Goal: Answer question/provide support

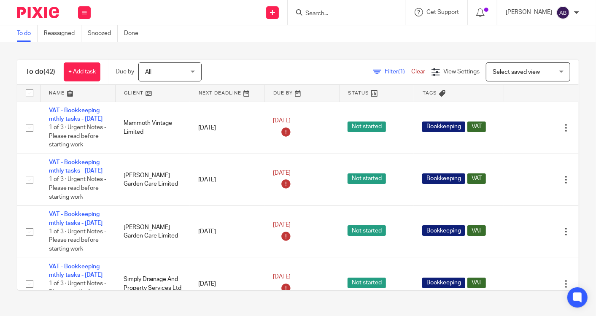
click at [324, 15] on input "Search" at bounding box center [343, 14] width 76 height 8
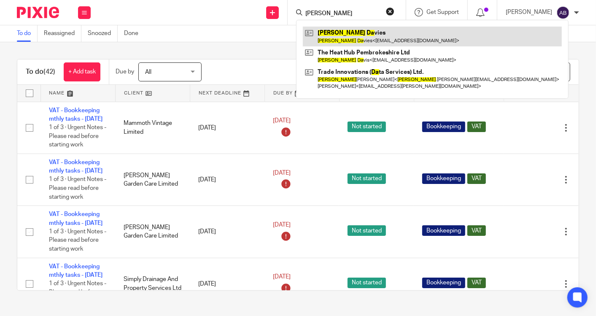
type input "lee da"
click at [328, 35] on link at bounding box center [432, 36] width 259 height 19
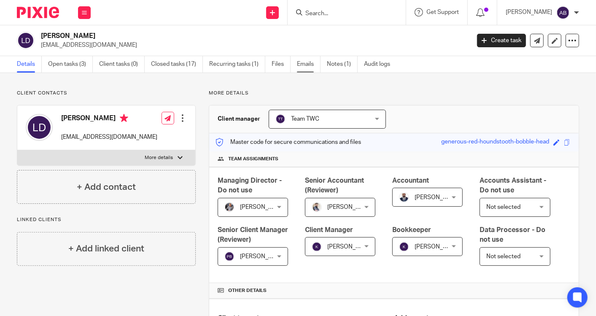
click at [307, 70] on link "Emails" at bounding box center [309, 64] width 24 height 16
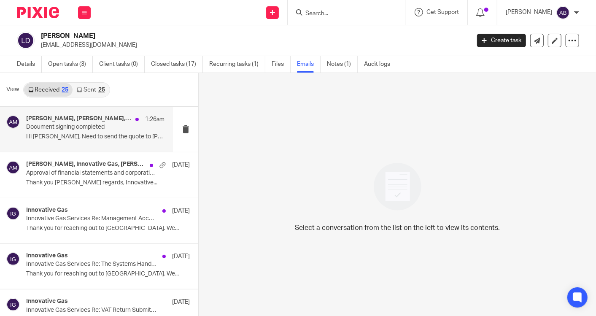
click at [85, 140] on p "Hi Aaron, Need to send the quote to Lee Davies..." at bounding box center [95, 136] width 138 height 7
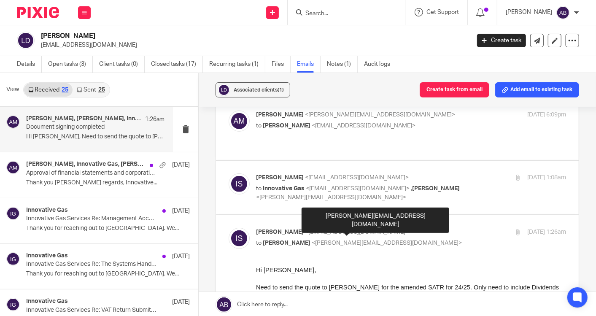
scroll to position [141, 0]
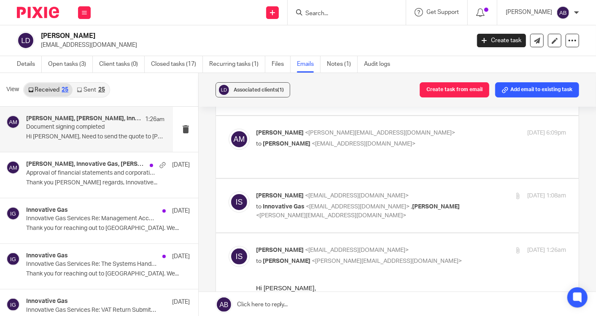
click at [445, 203] on p "to Innovative Gas <info@innovativegas.co.uk> , Aaron Mcleish <aaron@togetherwec…" at bounding box center [359, 211] width 207 height 17
checkbox input "true"
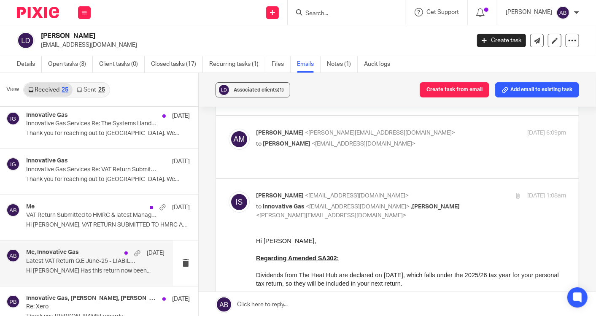
click at [75, 264] on div "Me, Innovative Gas 31 Jul Latest VAT Return Q.E June-25 - LIABILITY Hi Akshay H…" at bounding box center [95, 263] width 138 height 28
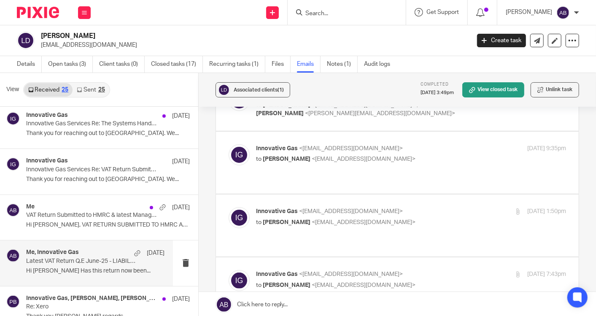
scroll to position [0, 0]
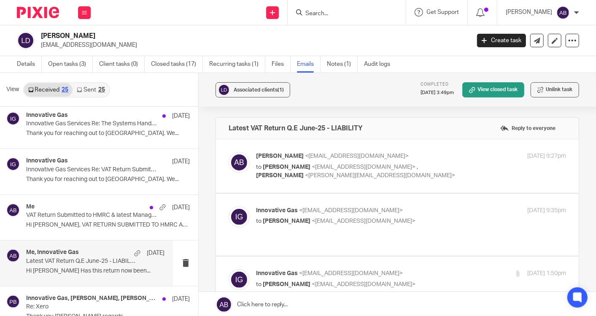
click at [447, 169] on p "to Lee Davies <info@innovativegas.co.uk> , Kim Faulkner <kim@togetherwecount.co…" at bounding box center [359, 171] width 207 height 17
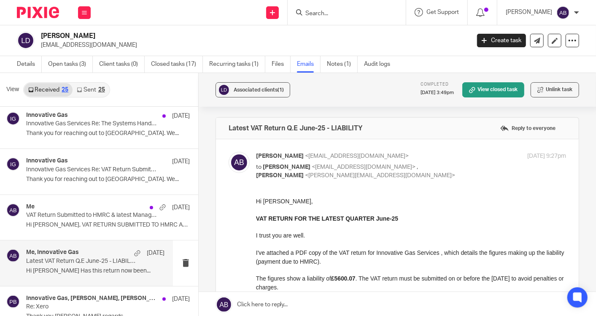
click at [447, 169] on p "to Lee Davies <info@innovativegas.co.uk> , Kim Faulkner <kim@togetherwecount.co…" at bounding box center [359, 171] width 207 height 17
checkbox input "false"
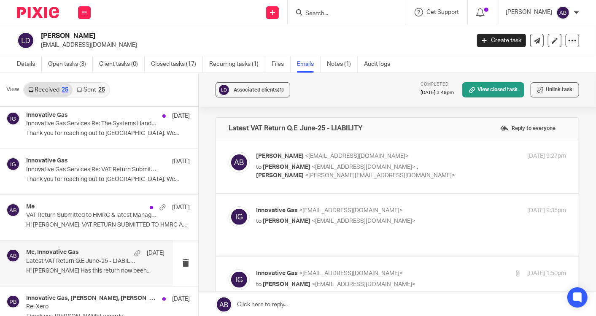
click at [435, 212] on p "Innovative Gas <info@innovativegas.co.uk>" at bounding box center [359, 210] width 207 height 9
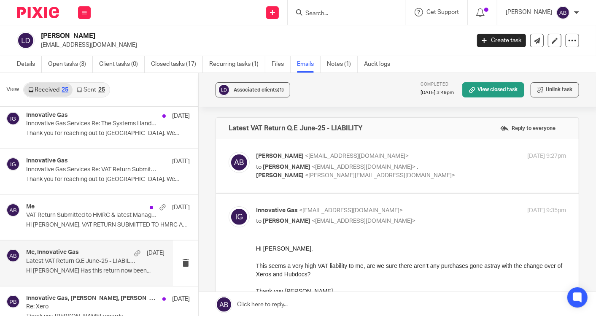
click at [435, 212] on p "Innovative Gas <info@innovativegas.co.uk>" at bounding box center [359, 210] width 207 height 9
checkbox input "false"
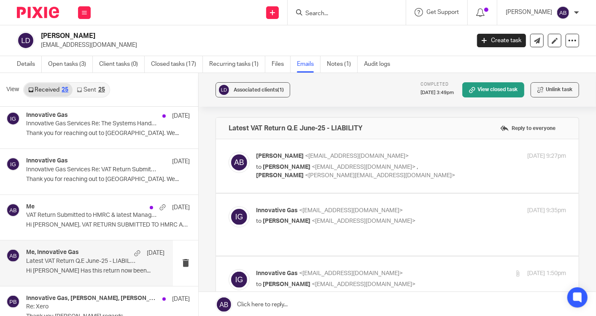
scroll to position [187, 0]
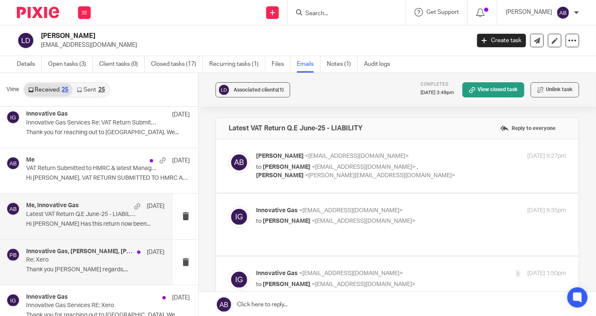
click at [68, 257] on p "Re: Xero" at bounding box center [81, 260] width 111 height 7
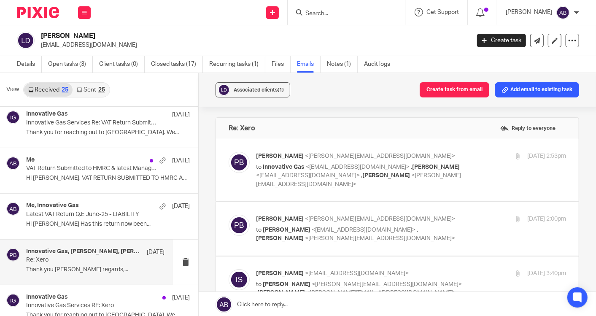
scroll to position [0, 0]
